Goal: Task Accomplishment & Management: Use online tool/utility

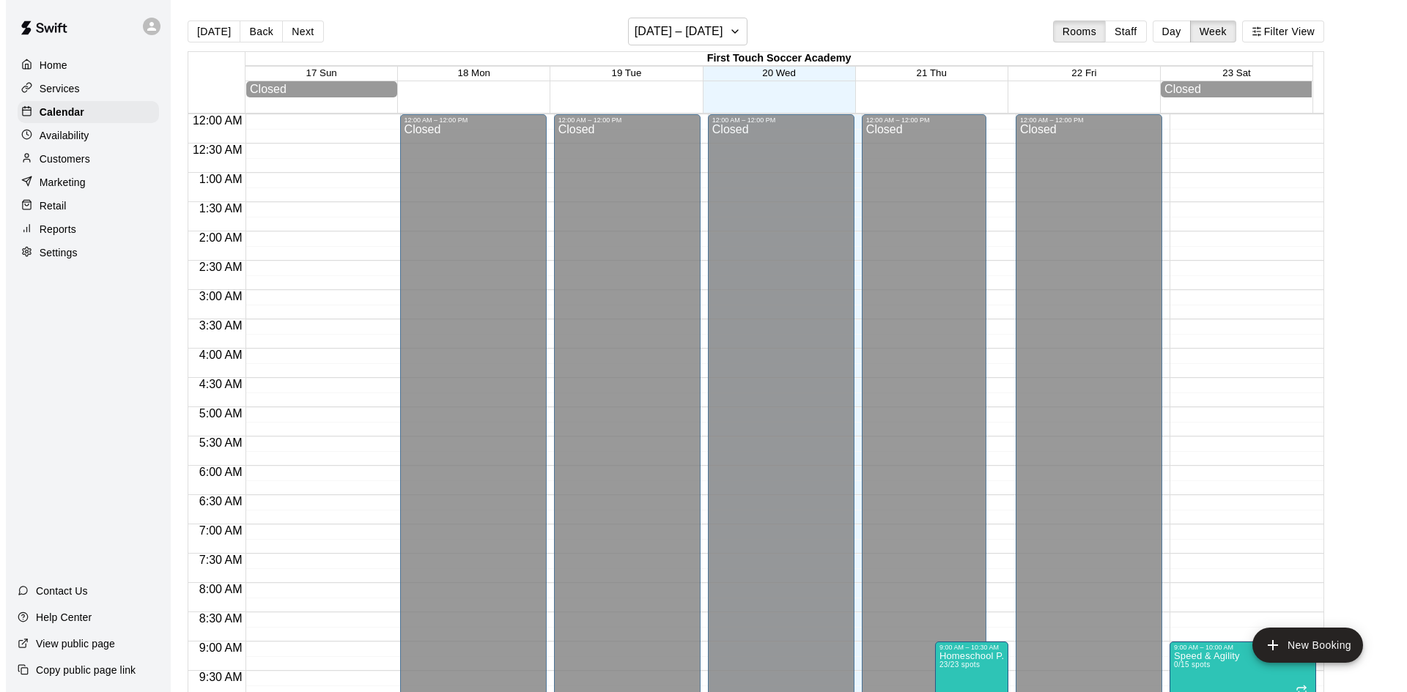
scroll to position [812, 0]
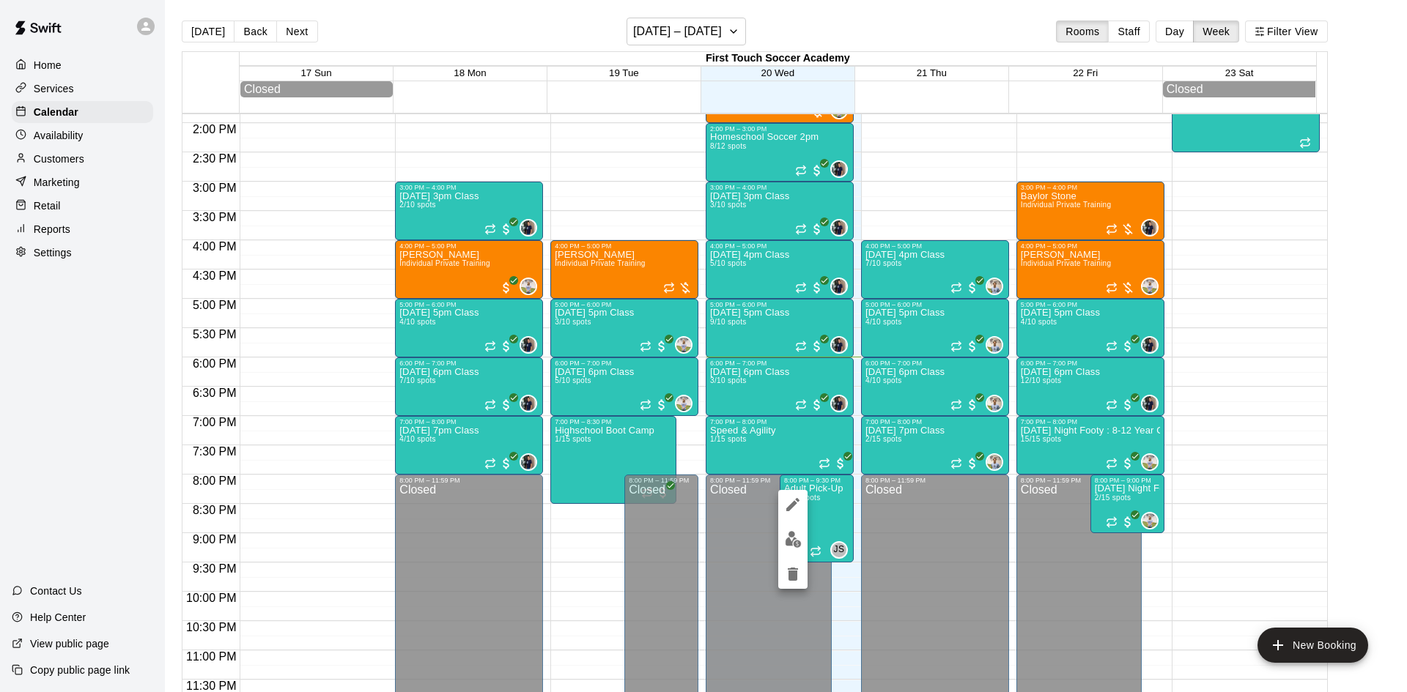
click at [289, 26] on div at bounding box center [703, 346] width 1407 height 692
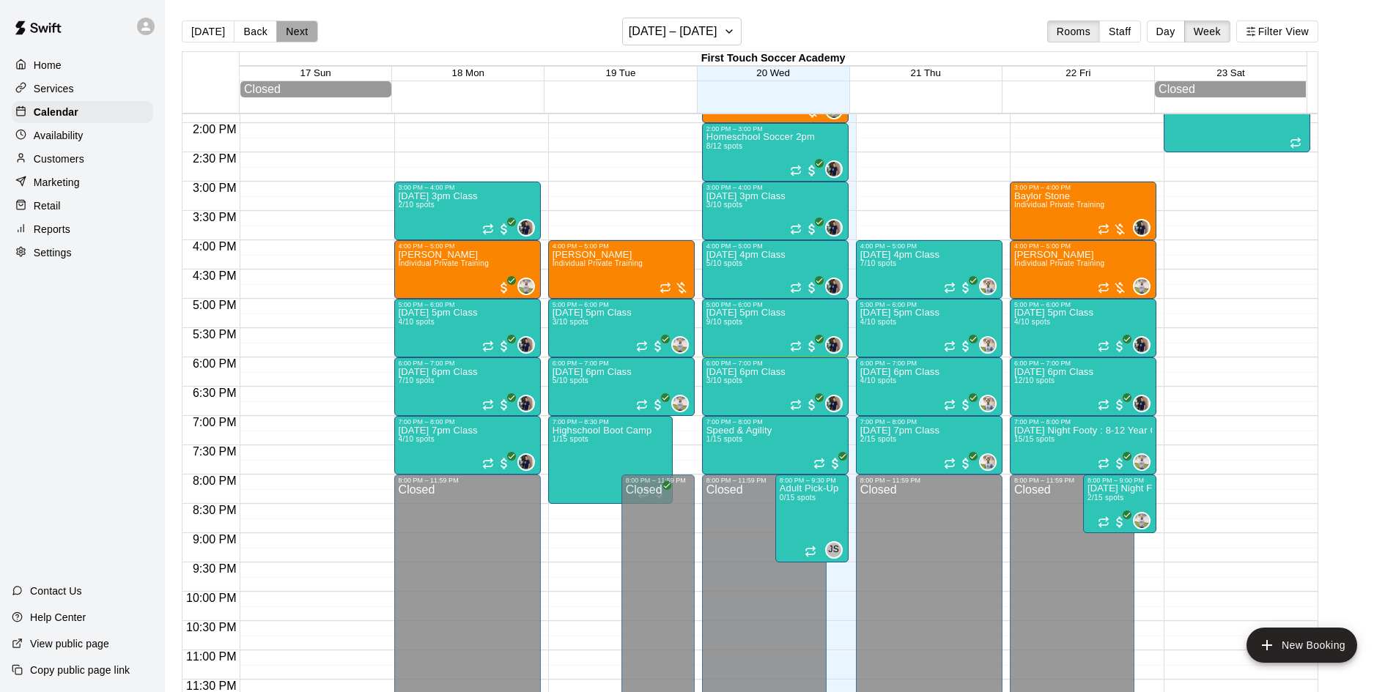
click at [296, 33] on button "Next" at bounding box center [296, 32] width 41 height 22
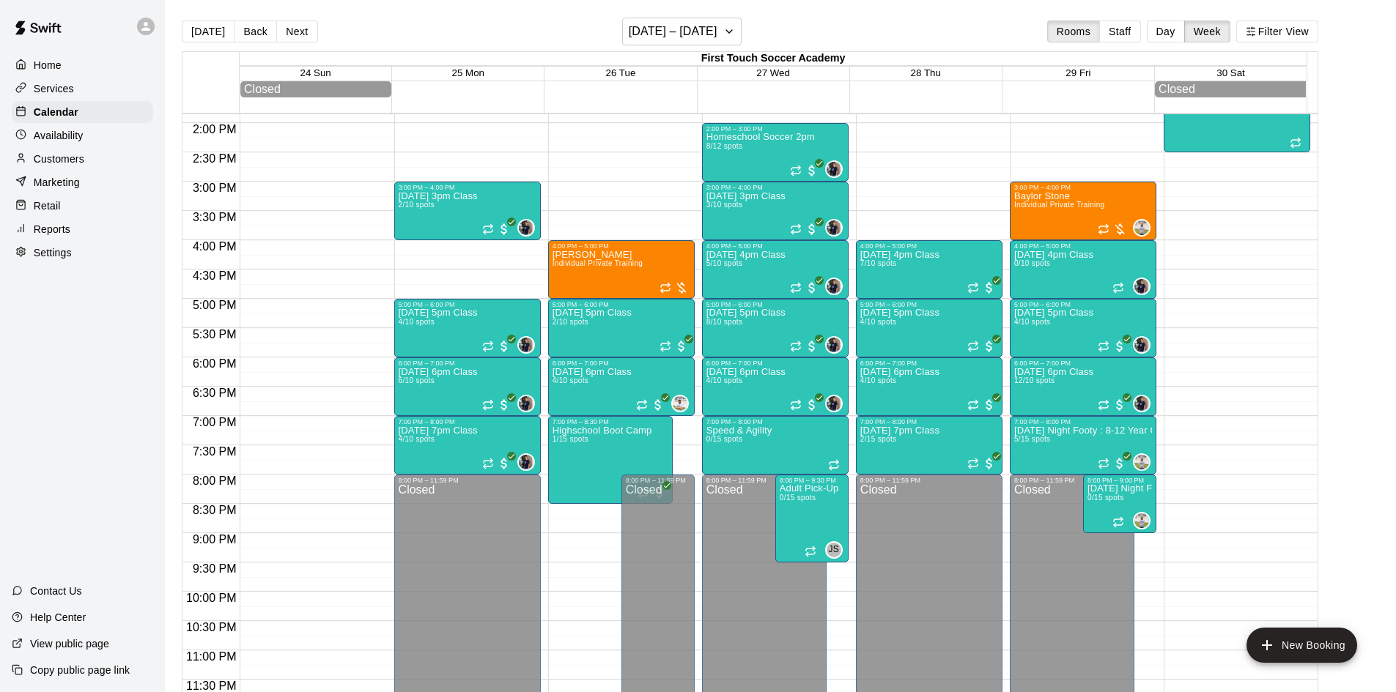
drag, startPoint x: 300, startPoint y: 34, endPoint x: 253, endPoint y: 70, distance: 59.5
click at [300, 33] on button "Next" at bounding box center [296, 32] width 41 height 22
click at [742, 372] on p "[DATE] 6pm Class" at bounding box center [745, 372] width 79 height 0
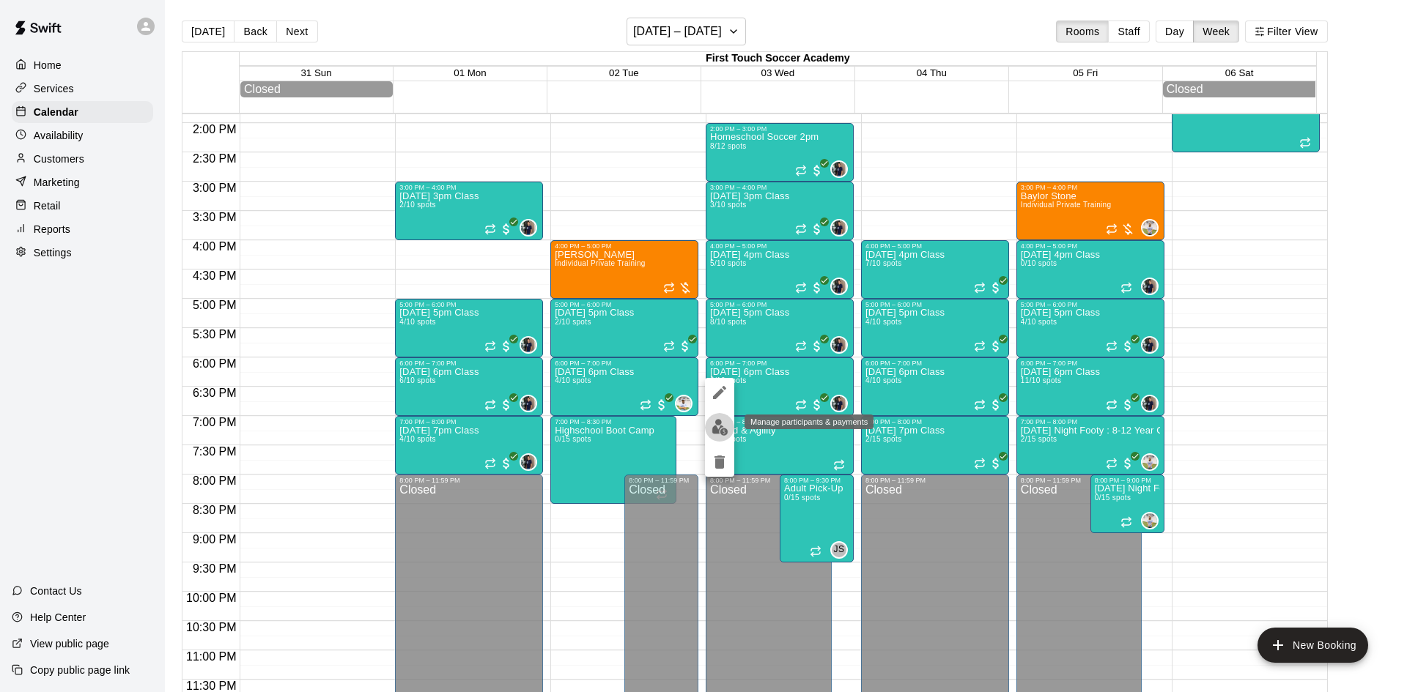
click at [719, 430] on img "edit" at bounding box center [719, 427] width 17 height 17
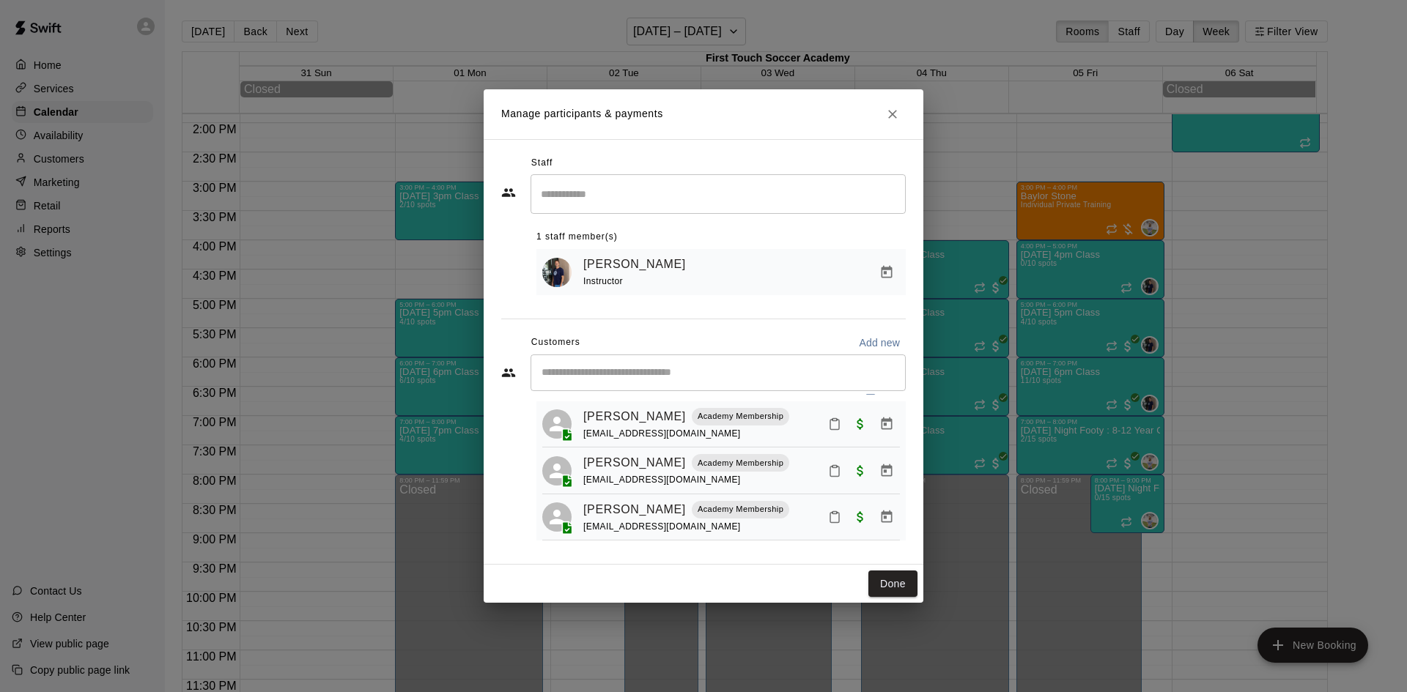
scroll to position [41, 0]
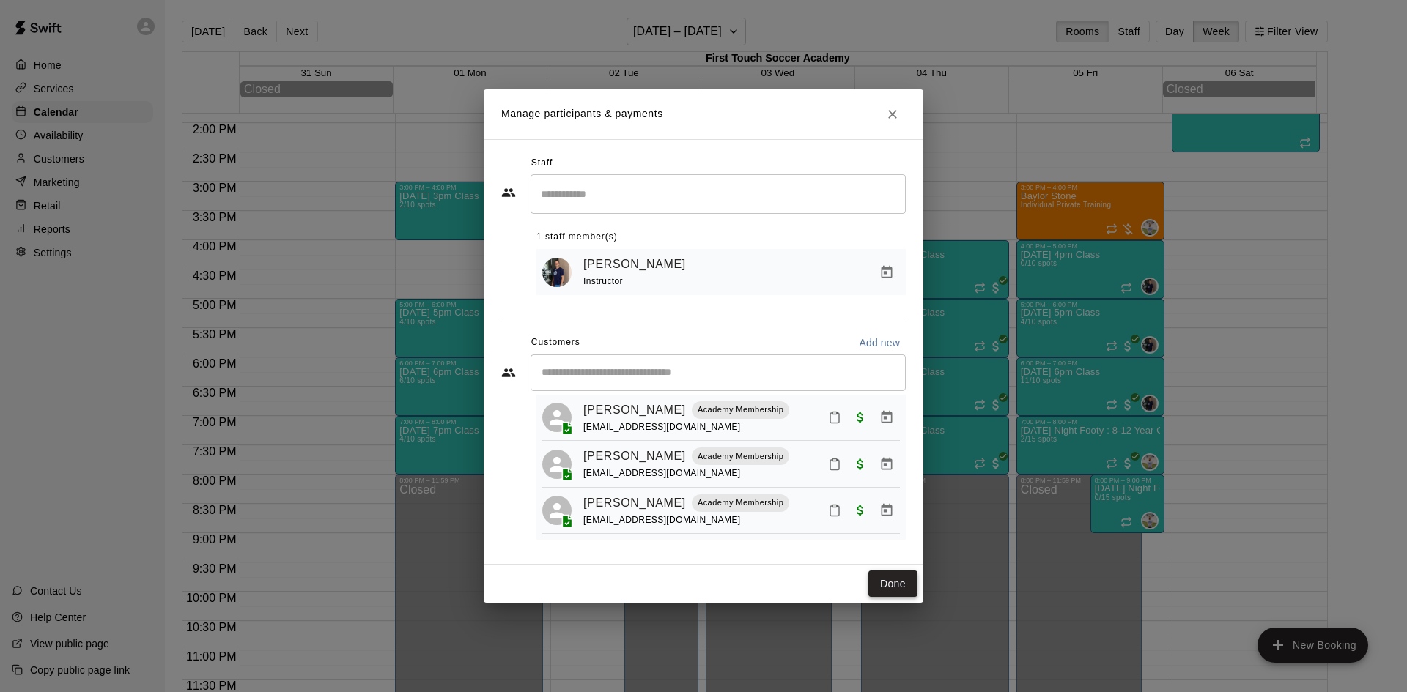
click at [886, 581] on button "Done" at bounding box center [892, 584] width 49 height 27
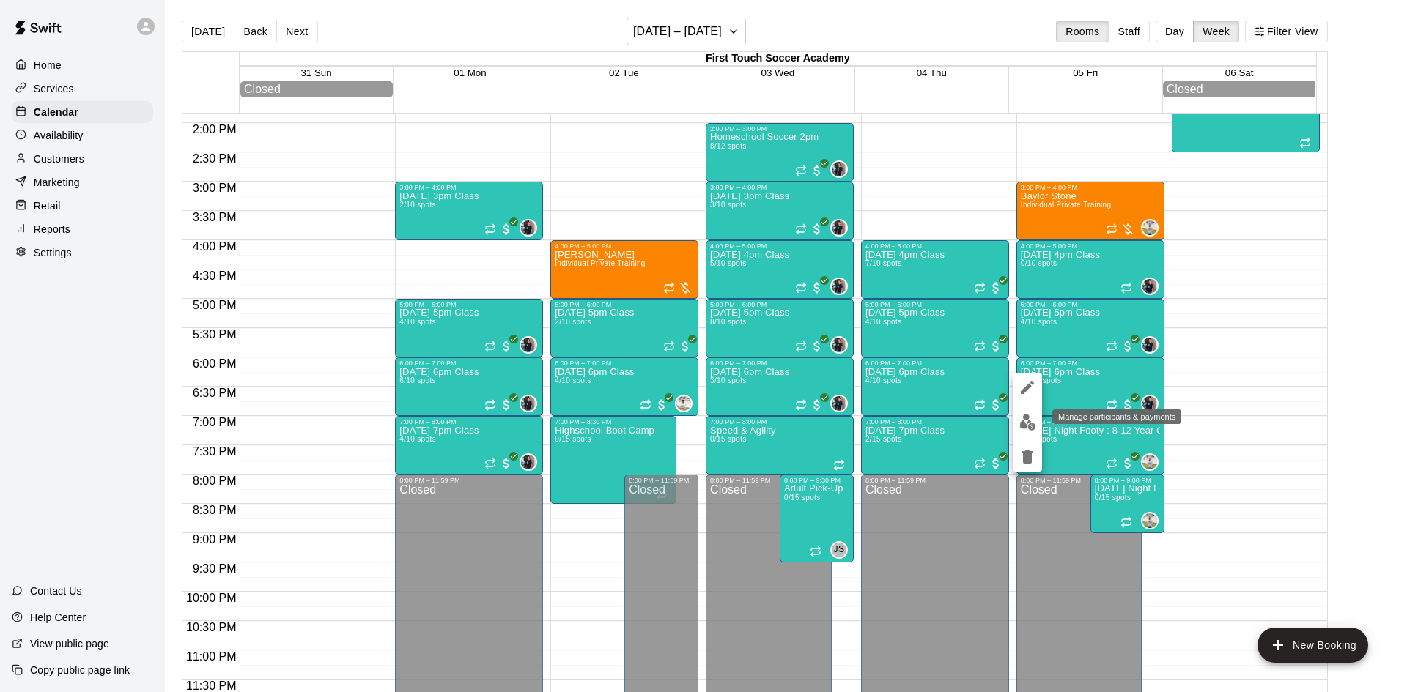
click at [1024, 415] on img "edit" at bounding box center [1027, 422] width 17 height 17
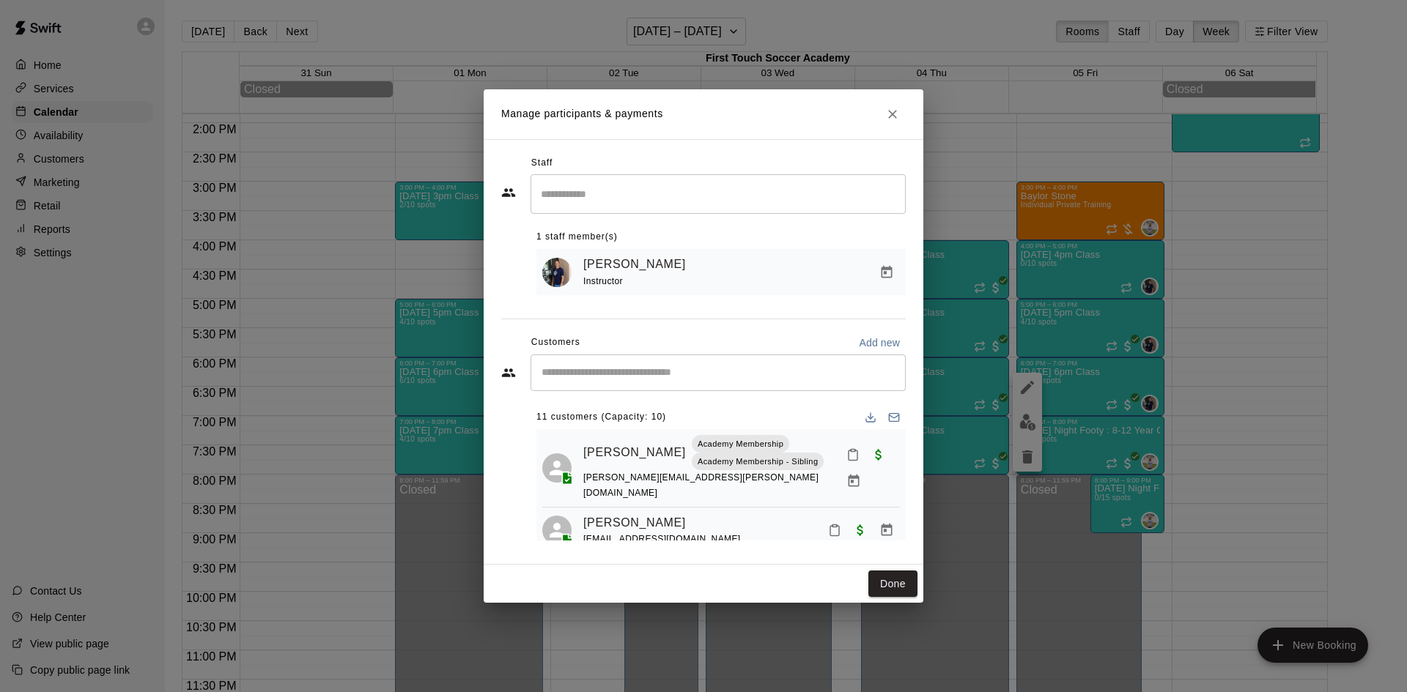
click at [615, 366] on div "​" at bounding box center [717, 373] width 375 height 37
type input "******"
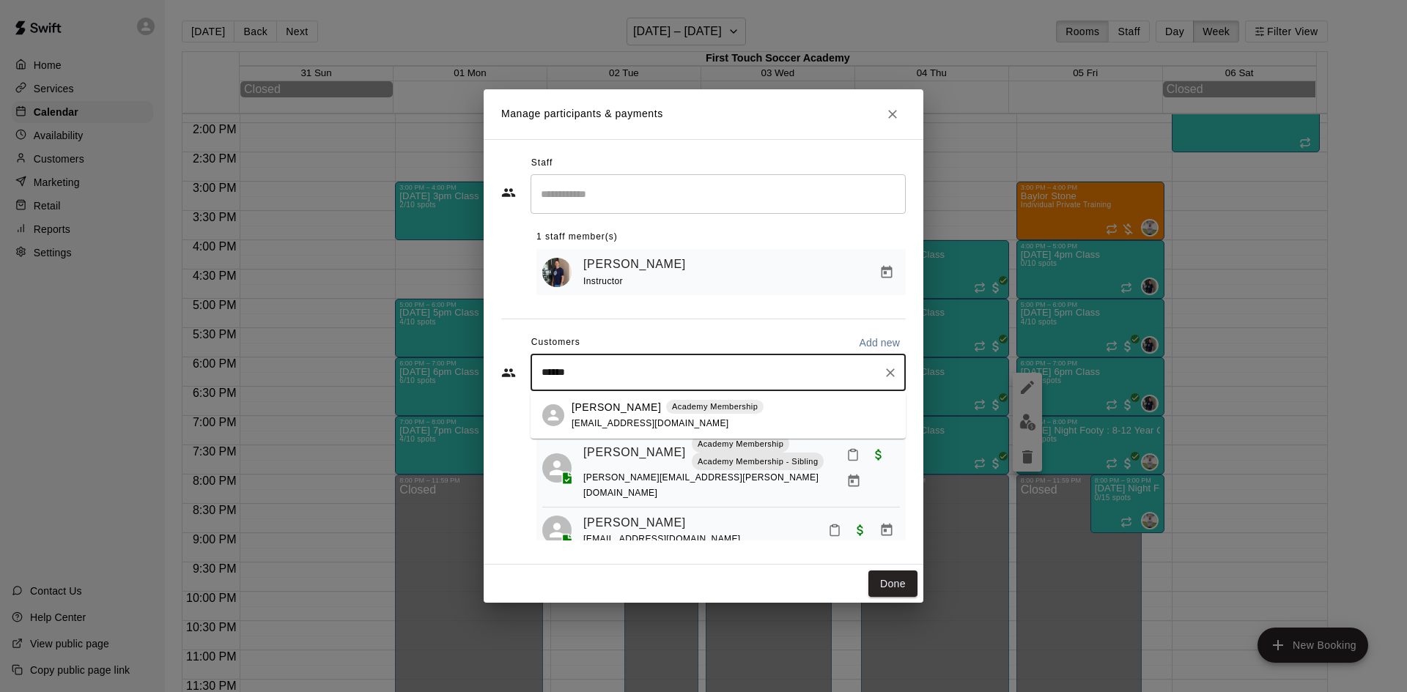
click at [603, 415] on div "[PERSON_NAME] Academy Membership [EMAIL_ADDRESS][DOMAIN_NAME]" at bounding box center [667, 416] width 192 height 32
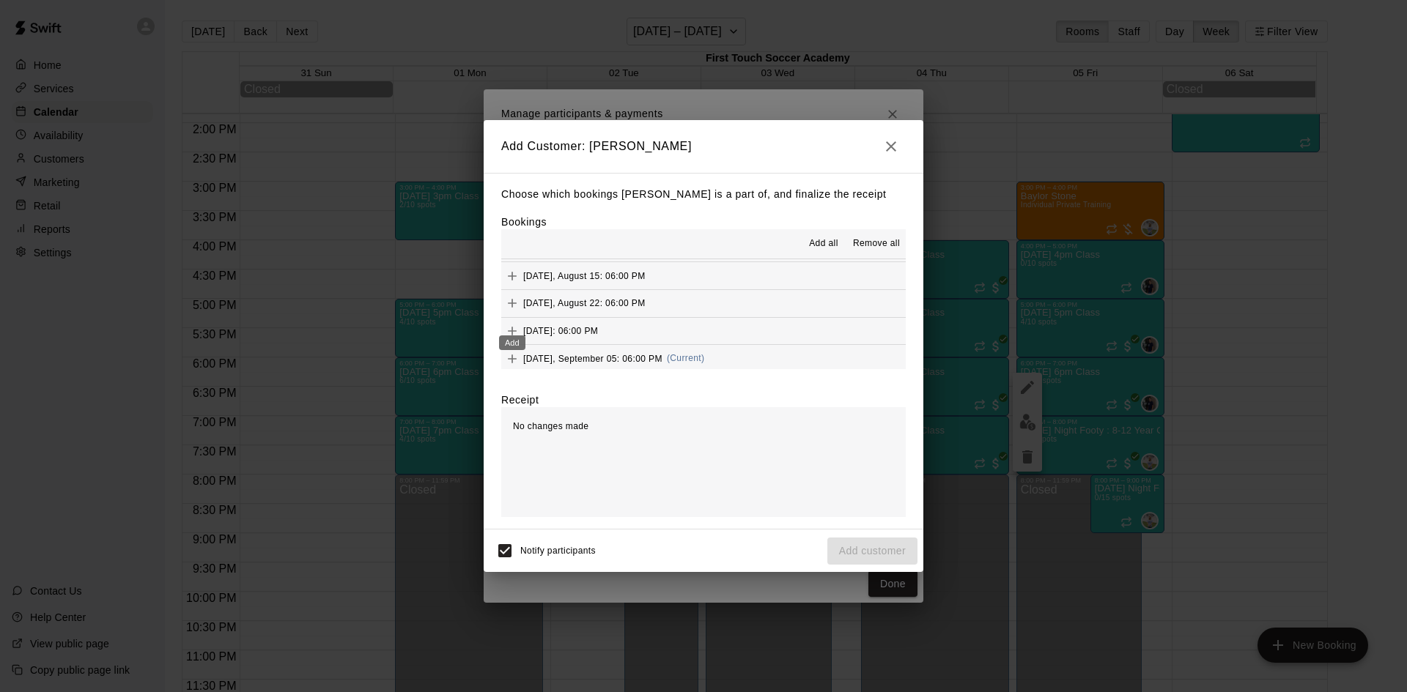
scroll to position [147, 0]
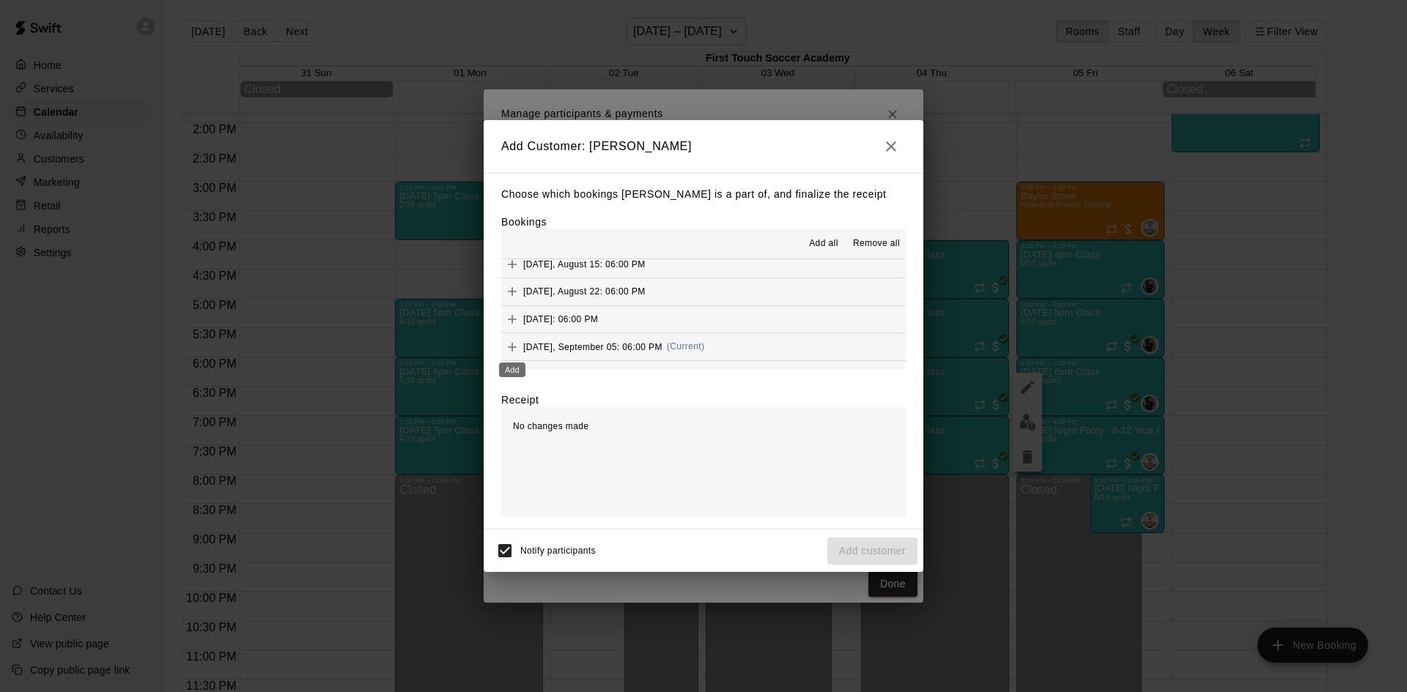
click at [511, 347] on icon "Add" at bounding box center [512, 347] width 9 height 9
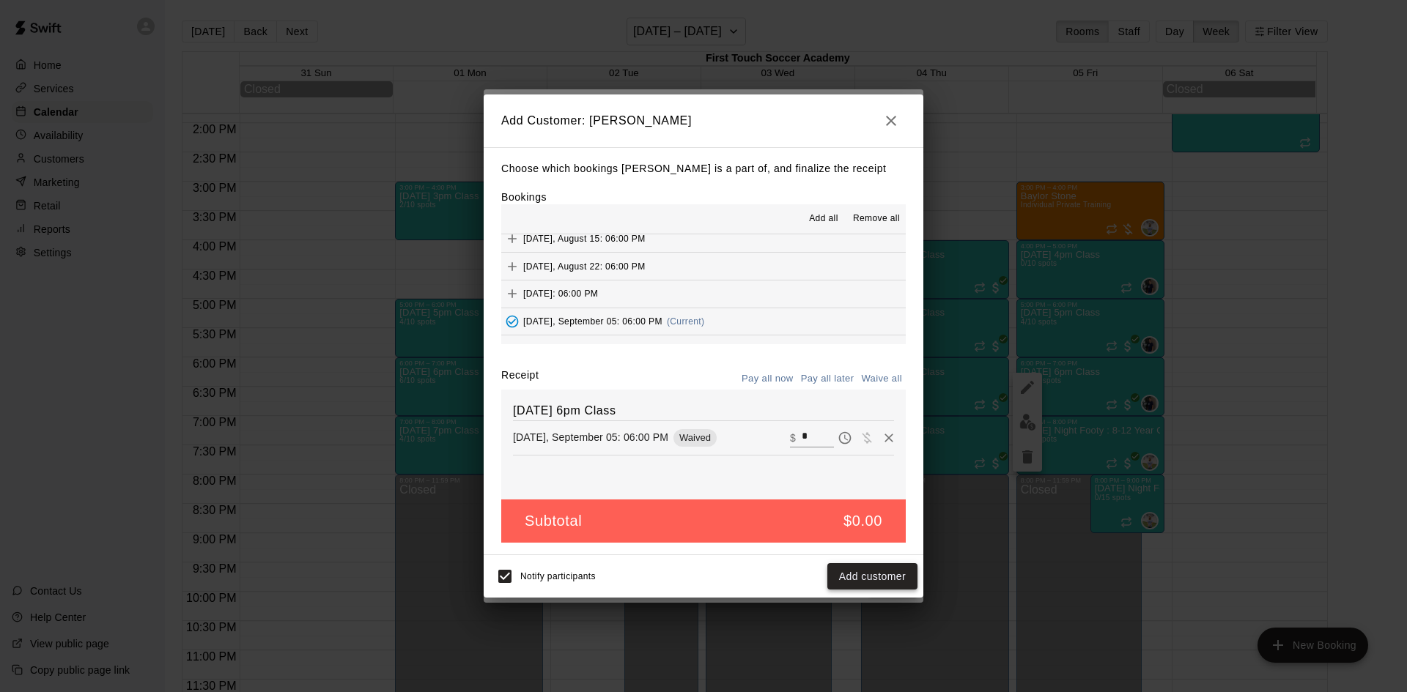
click at [881, 570] on button "Add customer" at bounding box center [872, 576] width 90 height 27
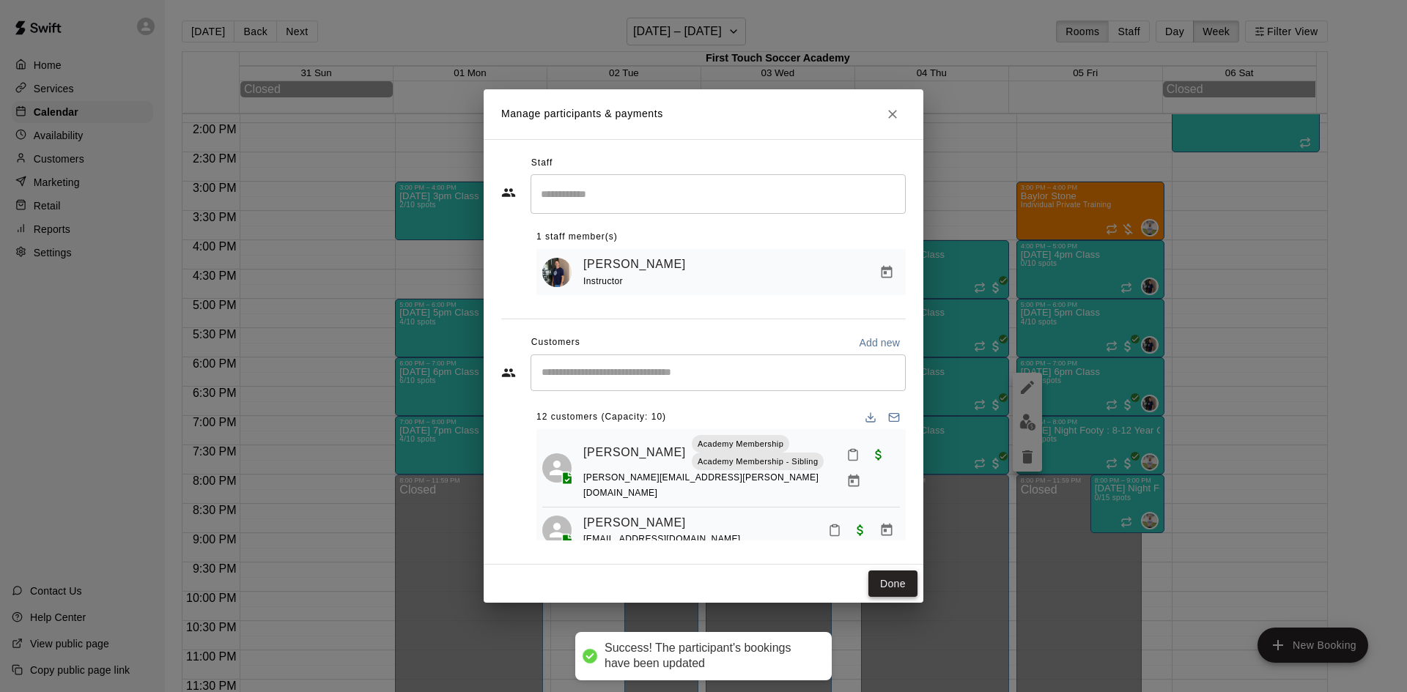
click at [893, 584] on button "Done" at bounding box center [892, 584] width 49 height 27
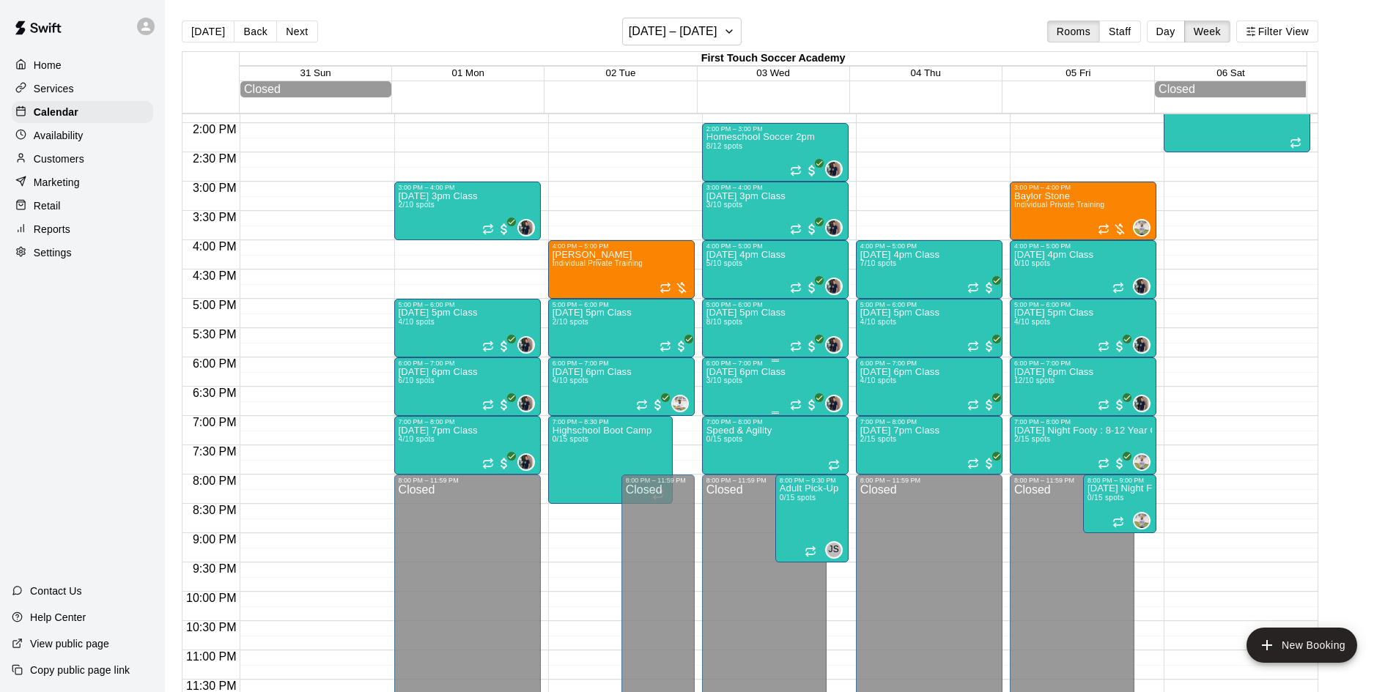
click at [759, 372] on p "[DATE] 6pm Class" at bounding box center [745, 372] width 79 height 0
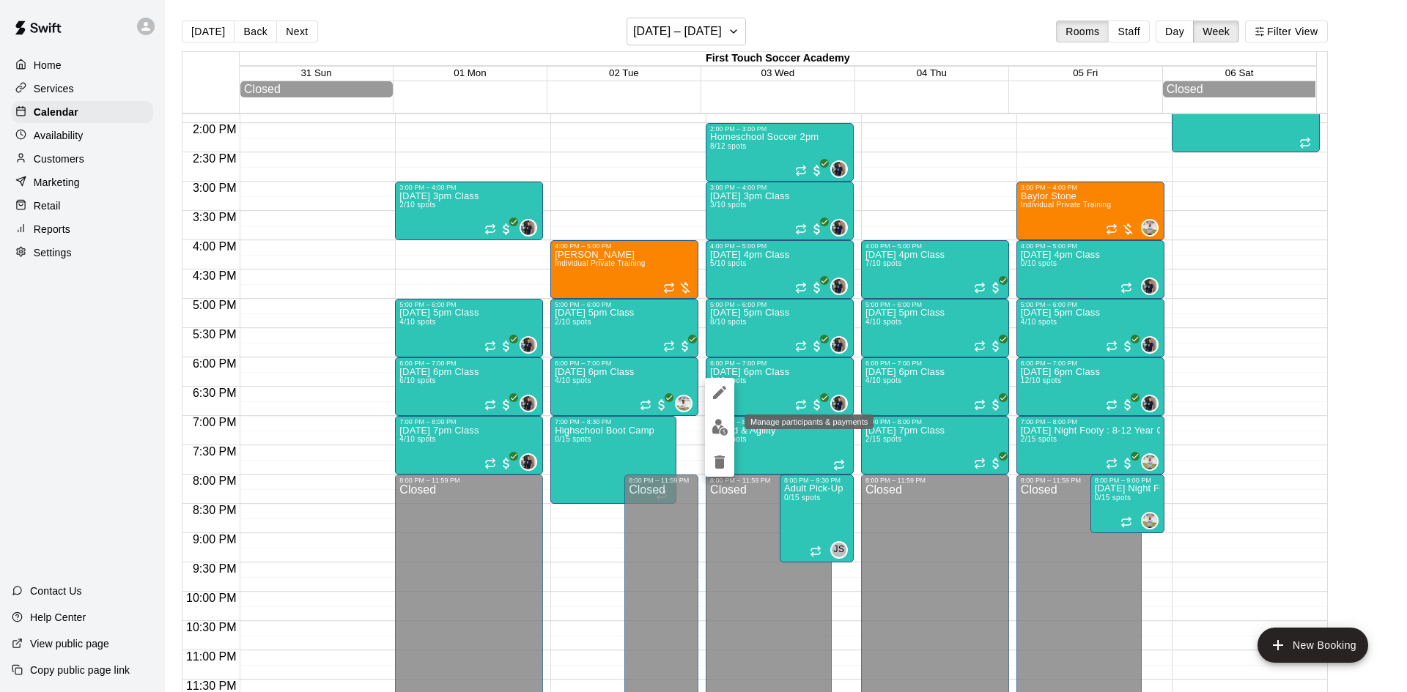
click at [710, 419] on button "edit" at bounding box center [719, 427] width 29 height 29
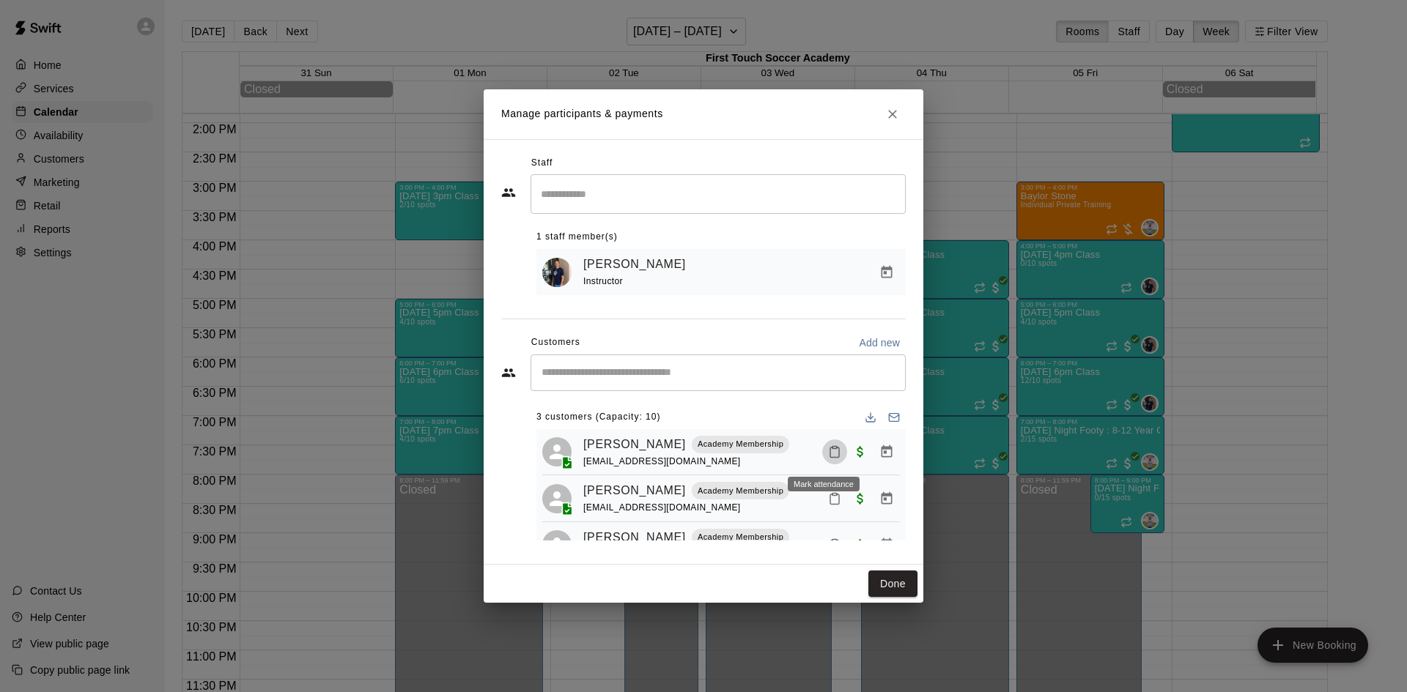
click at [822, 453] on button "Mark attendance" at bounding box center [834, 452] width 25 height 25
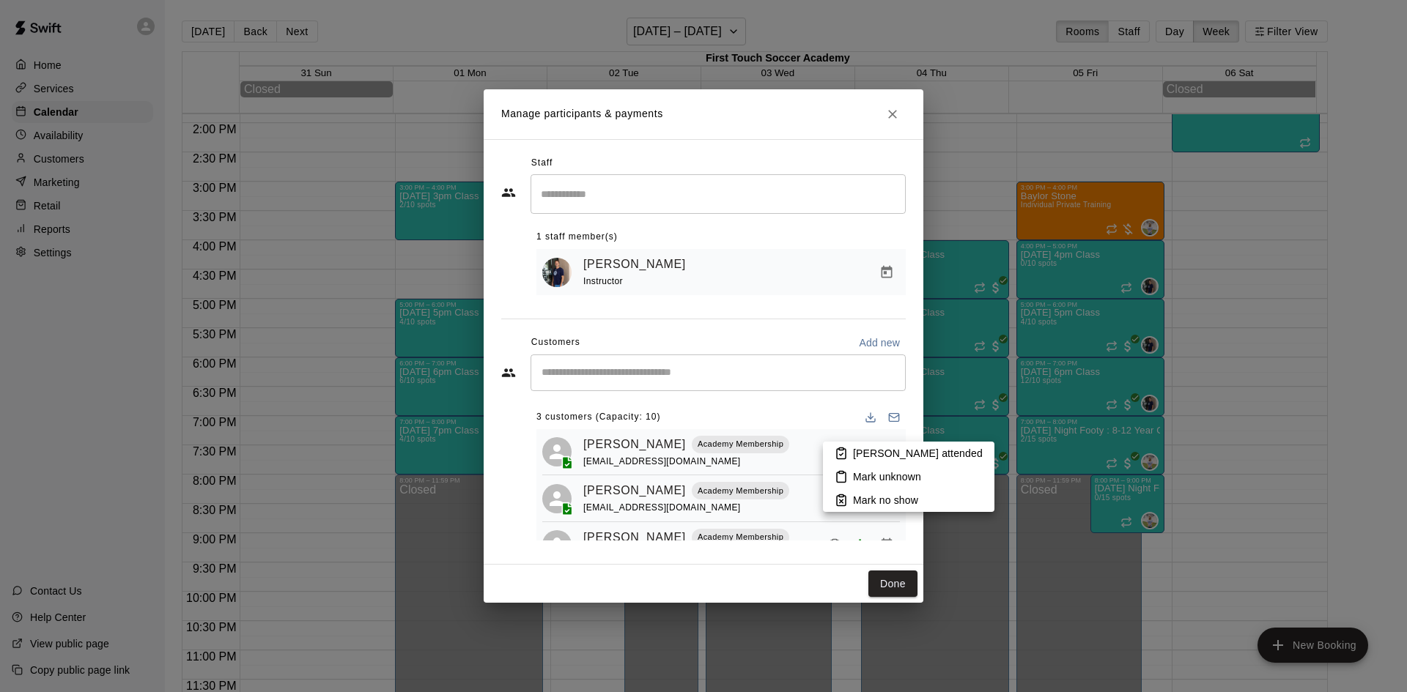
click at [845, 455] on icon at bounding box center [840, 453] width 13 height 13
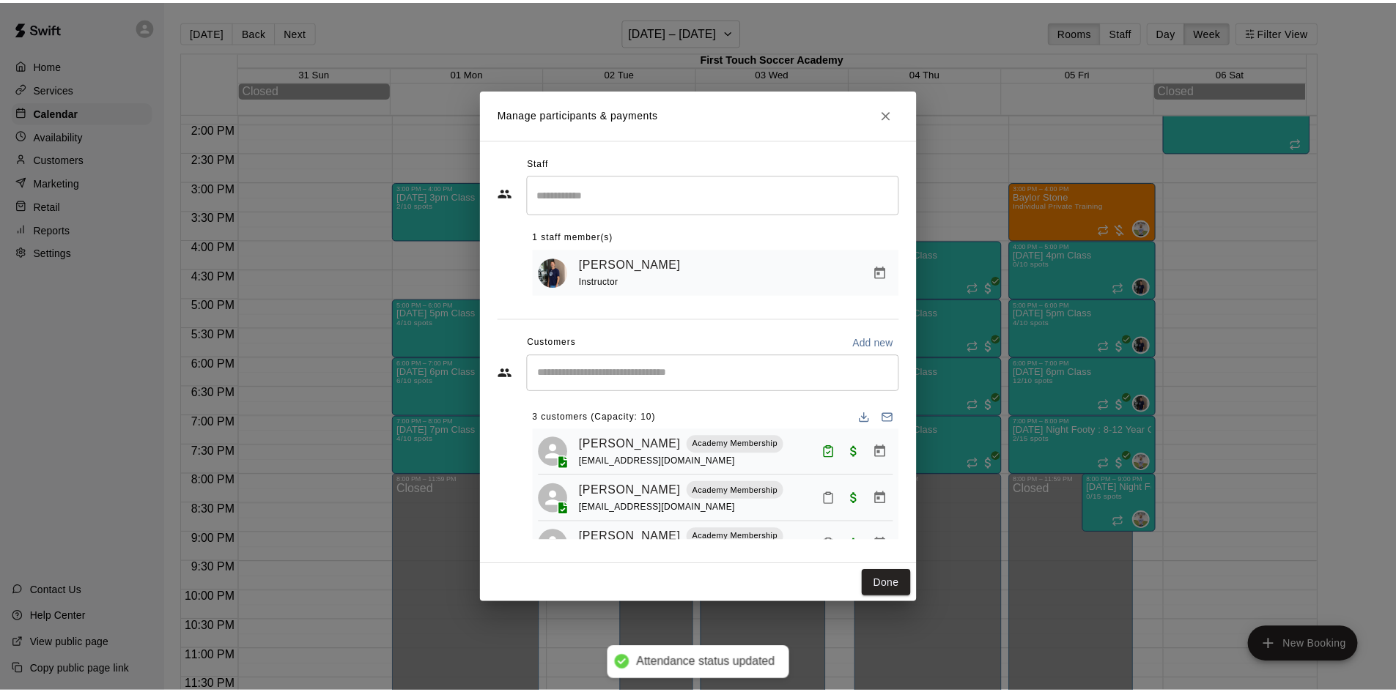
scroll to position [41, 0]
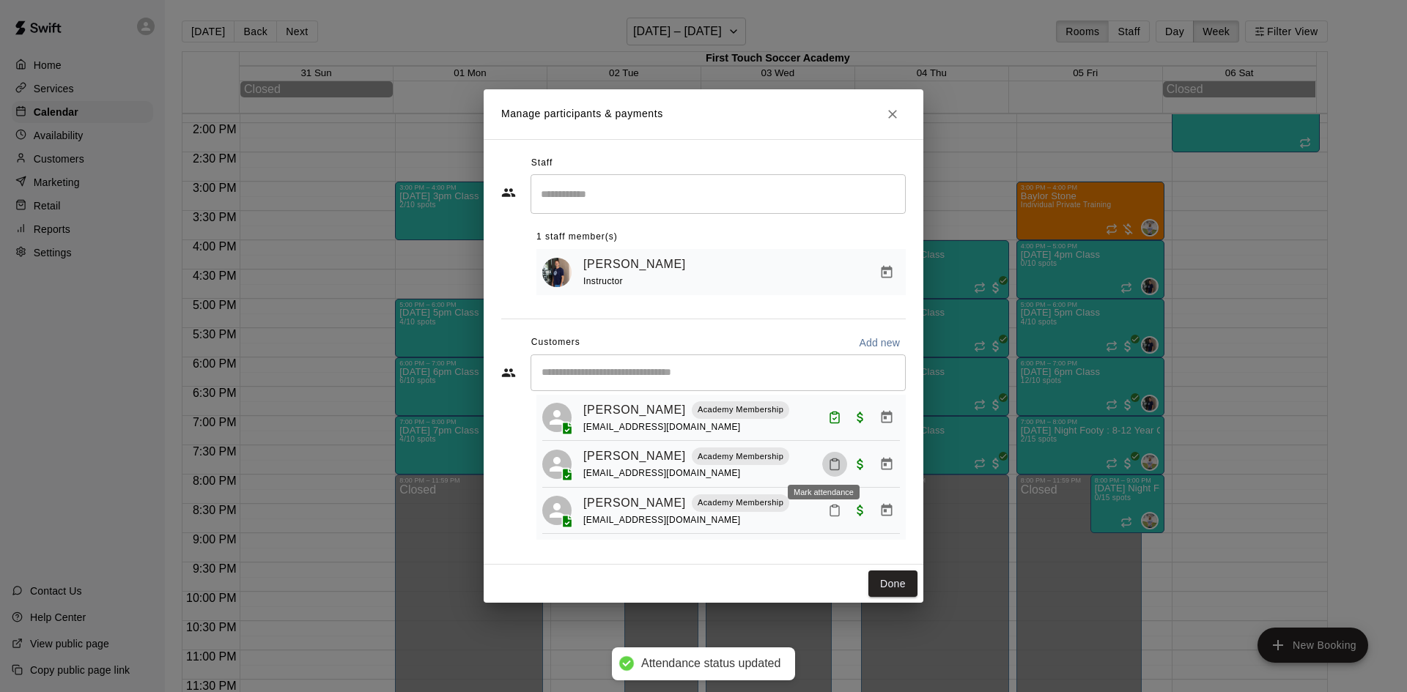
click at [828, 458] on icon "Mark attendance" at bounding box center [834, 464] width 13 height 13
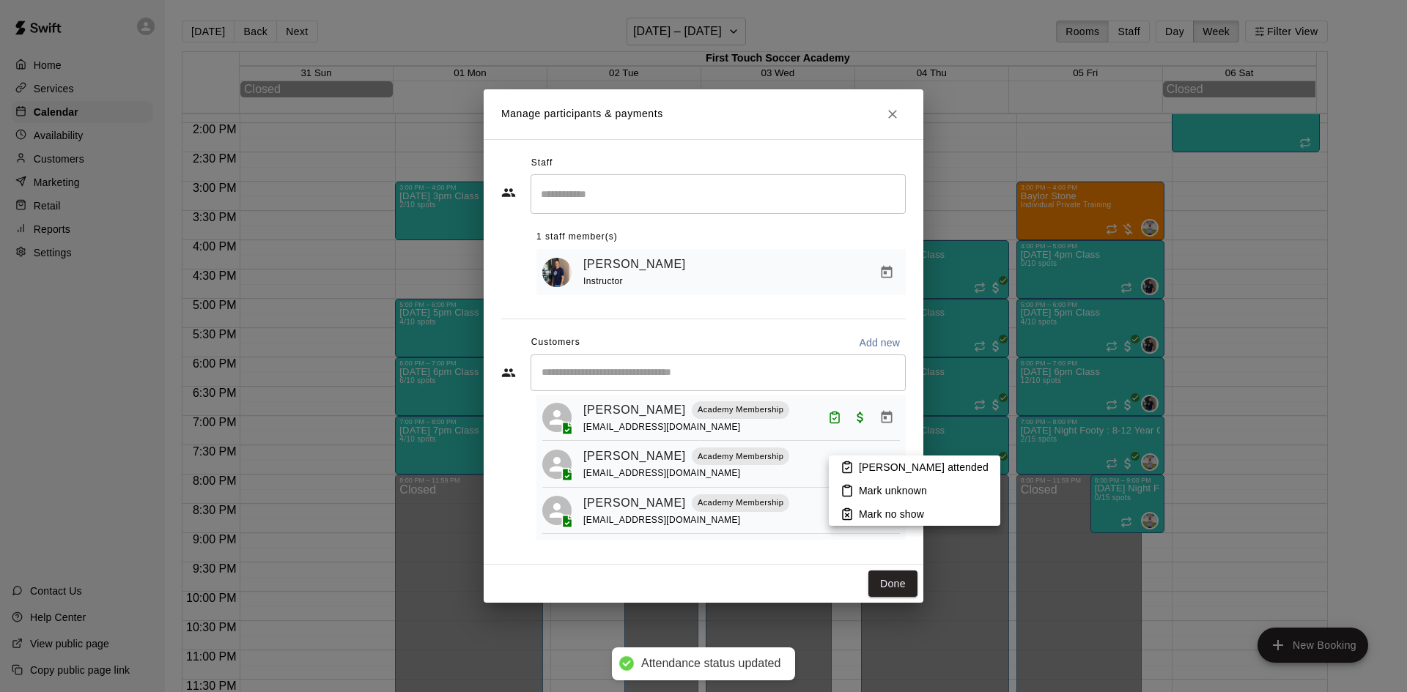
click at [863, 470] on p "[PERSON_NAME] attended" at bounding box center [924, 467] width 130 height 15
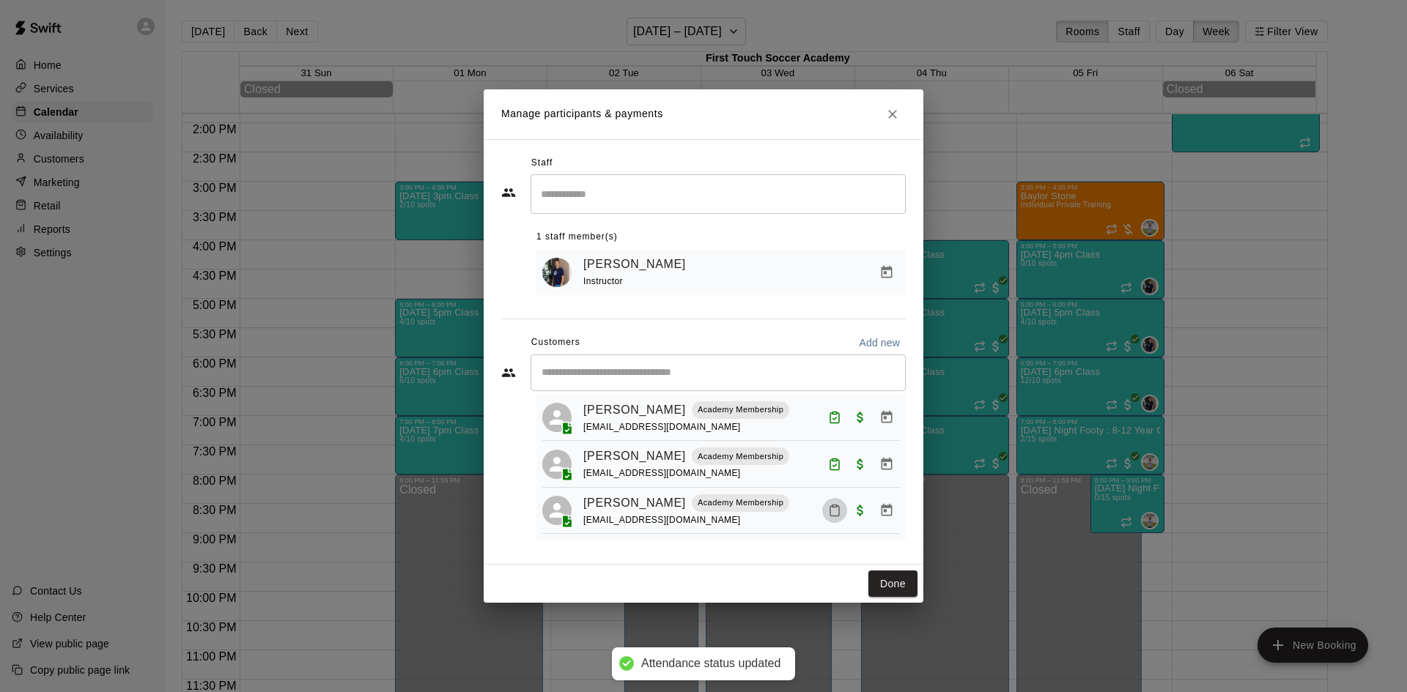
click at [829, 508] on icon "Mark attendance" at bounding box center [834, 510] width 13 height 13
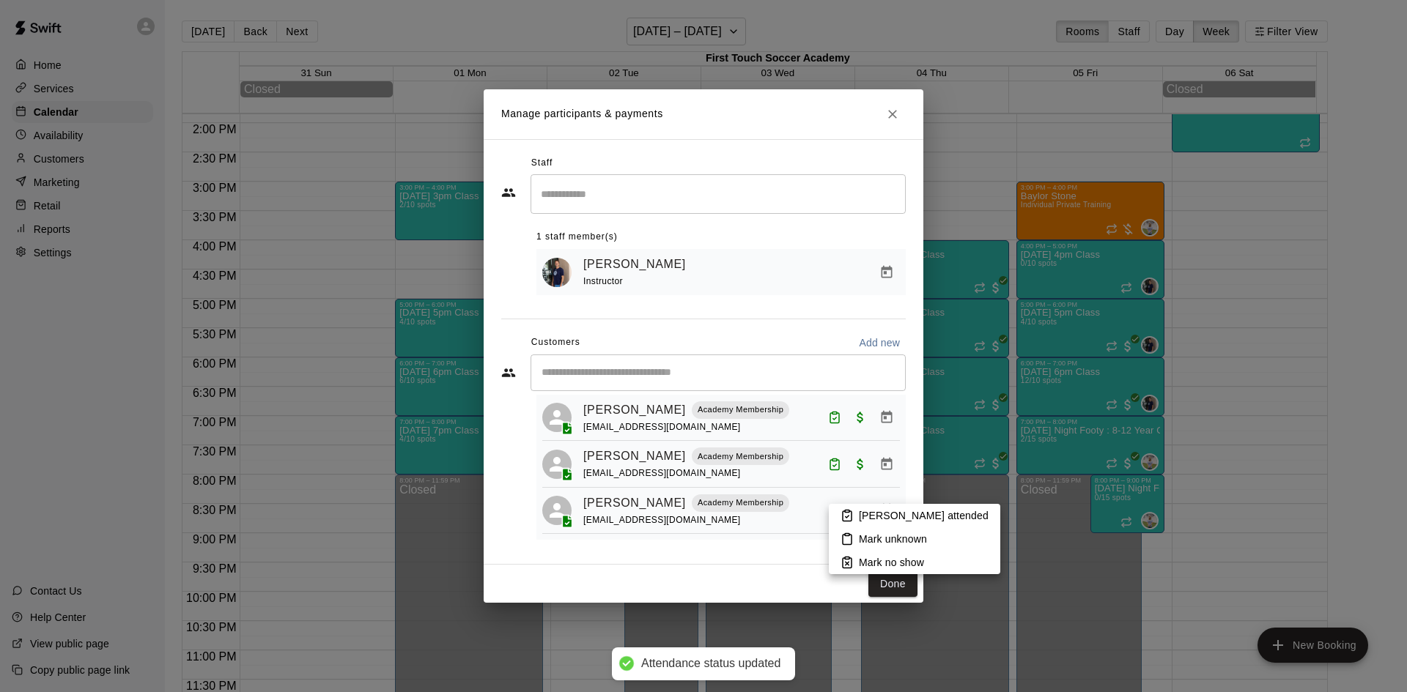
click at [862, 511] on p "[PERSON_NAME] attended" at bounding box center [924, 515] width 130 height 15
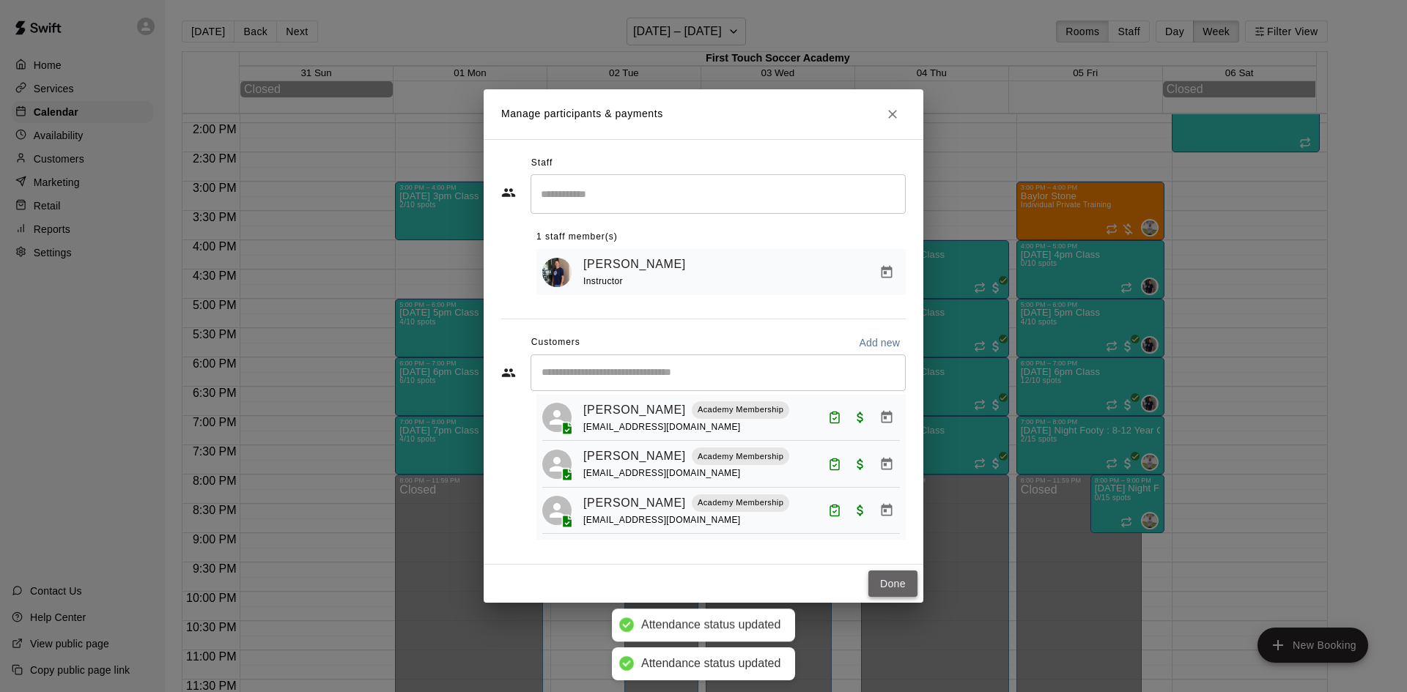
click at [894, 579] on button "Done" at bounding box center [892, 584] width 49 height 27
